Goal: Communication & Community: Ask a question

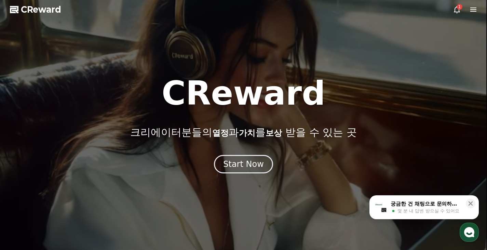
click at [454, 11] on icon at bounding box center [457, 9] width 8 height 8
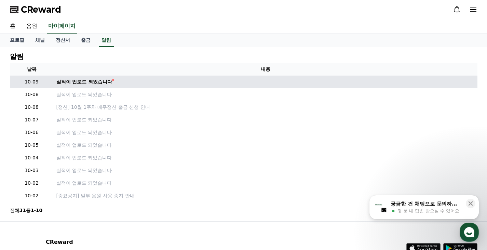
click at [103, 81] on div "실적이 업로드 되었습니다" at bounding box center [84, 81] width 56 height 7
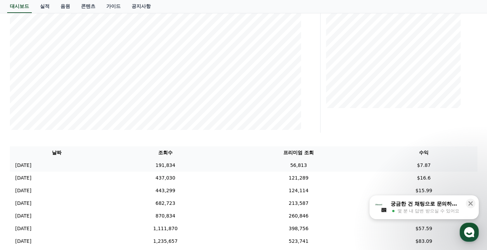
scroll to position [137, 0]
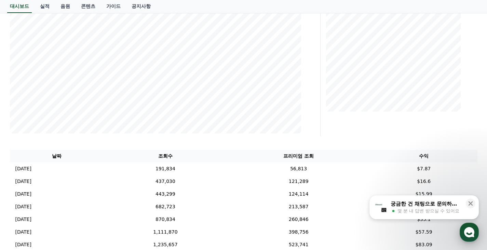
click at [468, 228] on use "button" at bounding box center [469, 232] width 10 height 10
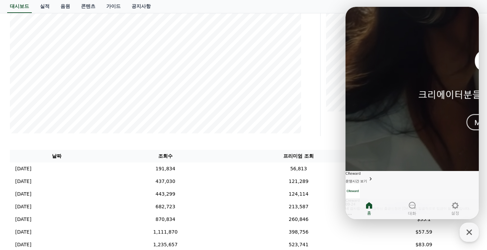
click at [379, 219] on span "메시지를 입력하세요." at bounding box center [362, 221] width 33 height 4
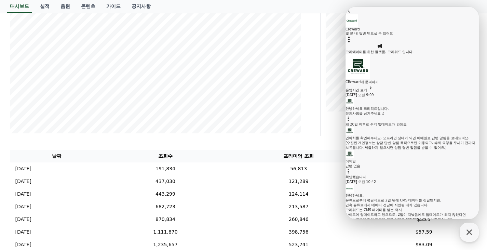
scroll to position [481, 0]
click at [69, 8] on link "음원" at bounding box center [65, 6] width 21 height 13
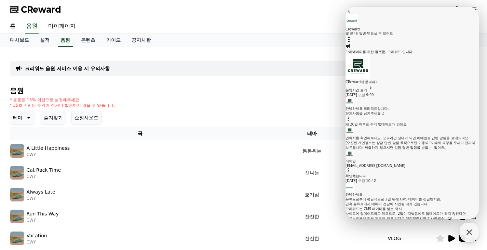
click at [79, 117] on button "쇼핑사운드" at bounding box center [86, 118] width 30 height 14
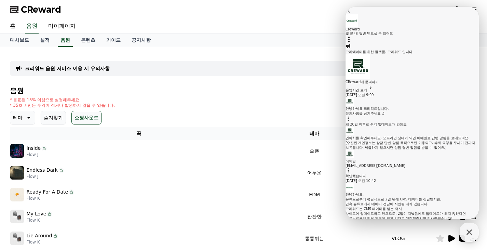
drag, startPoint x: 79, startPoint y: 117, endPoint x: 232, endPoint y: 111, distance: 153.4
click at [244, 108] on div "음원 * 볼륨은 15% 이상으로 설정해주세요. * 35초 미만은 수익이 적거나 발생하지 않을 수 있습니다. 테마 즐겨찾기 쇼핑사운드 채널 등록…" at bounding box center [244, 230] width 468 height 286
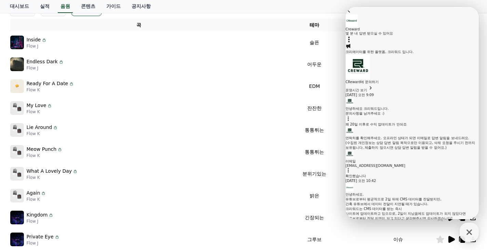
scroll to position [103, 0]
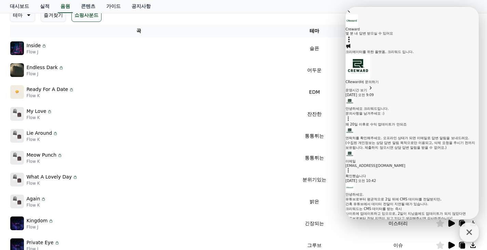
click at [468, 234] on icon "button" at bounding box center [469, 232] width 5 height 5
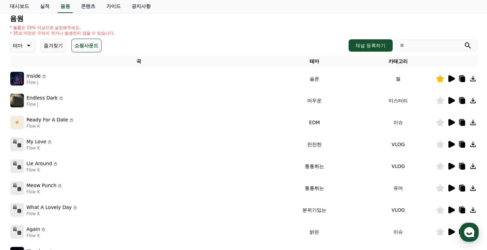
scroll to position [34, 0]
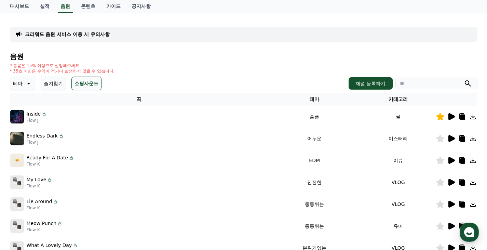
click at [463, 114] on icon at bounding box center [462, 117] width 8 height 8
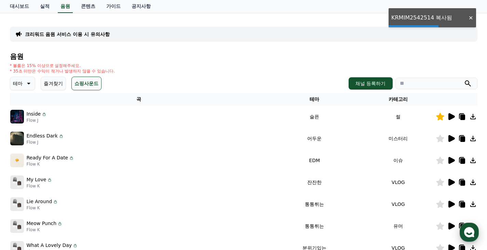
click at [472, 232] on use "button" at bounding box center [469, 232] width 10 height 10
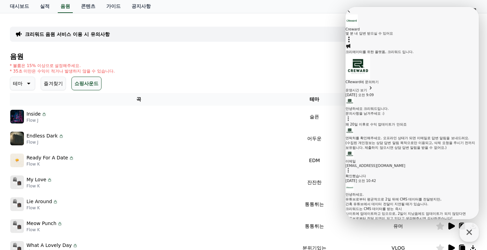
type textarea "**********"
click at [164, 74] on div "* 볼륨은 15% 이상으로 설정해주세요. * 35초 미만은 수익이 적거나 발생하지 않을 수 있습니다." at bounding box center [244, 68] width 468 height 11
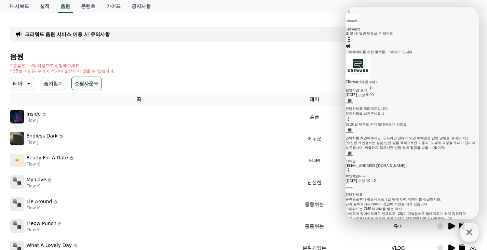
click at [474, 234] on icon "button" at bounding box center [469, 232] width 12 height 12
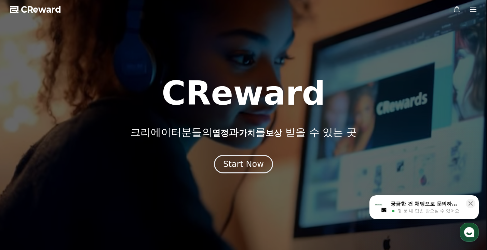
click at [468, 231] on use "button" at bounding box center [469, 232] width 10 height 10
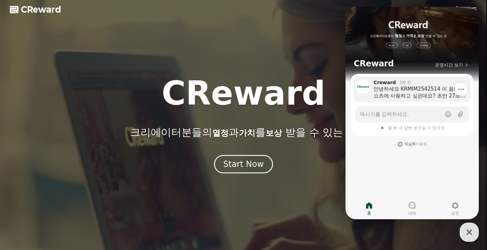
click at [415, 97] on div "안녕하세요 KRMIM2542514 이 음원을 쇼츠에 사용하고 싶은데요? 초반 27초만 사용가능하고 이후에는 음원이 짤리는데 이유가 있나요?" at bounding box center [420, 93] width 92 height 14
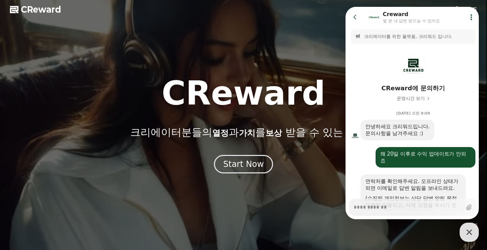
scroll to position [535, 0]
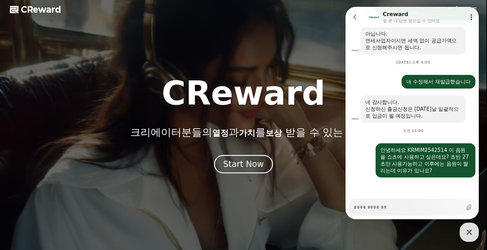
type textarea "*"
